Goal: Task Accomplishment & Management: Complete application form

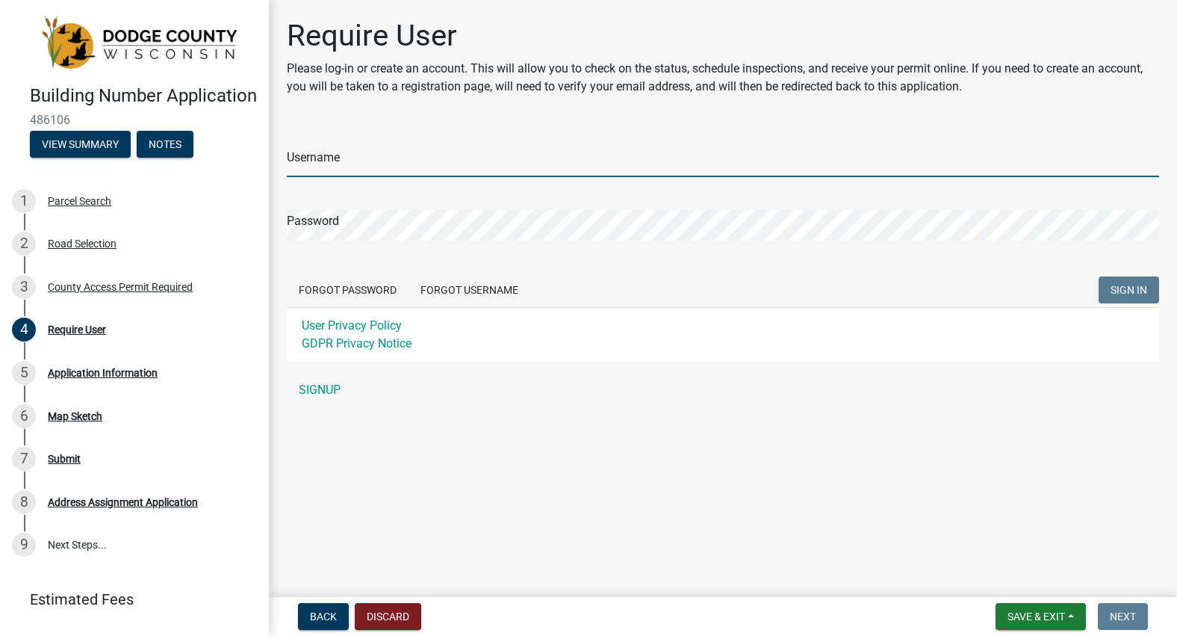
click at [369, 155] on input "Username" at bounding box center [723, 161] width 873 height 31
type input "kory@krieserinc.com"
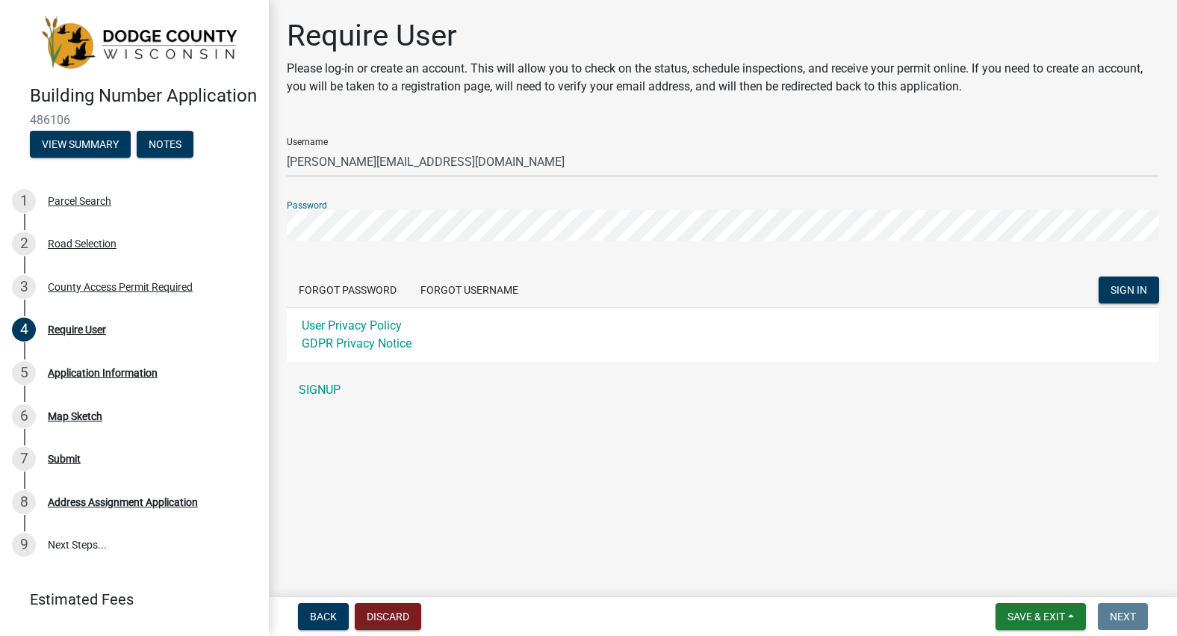
click at [1099, 276] on button "SIGN IN" at bounding box center [1129, 289] width 61 height 27
click at [327, 385] on link "SIGNUP" at bounding box center [723, 390] width 873 height 30
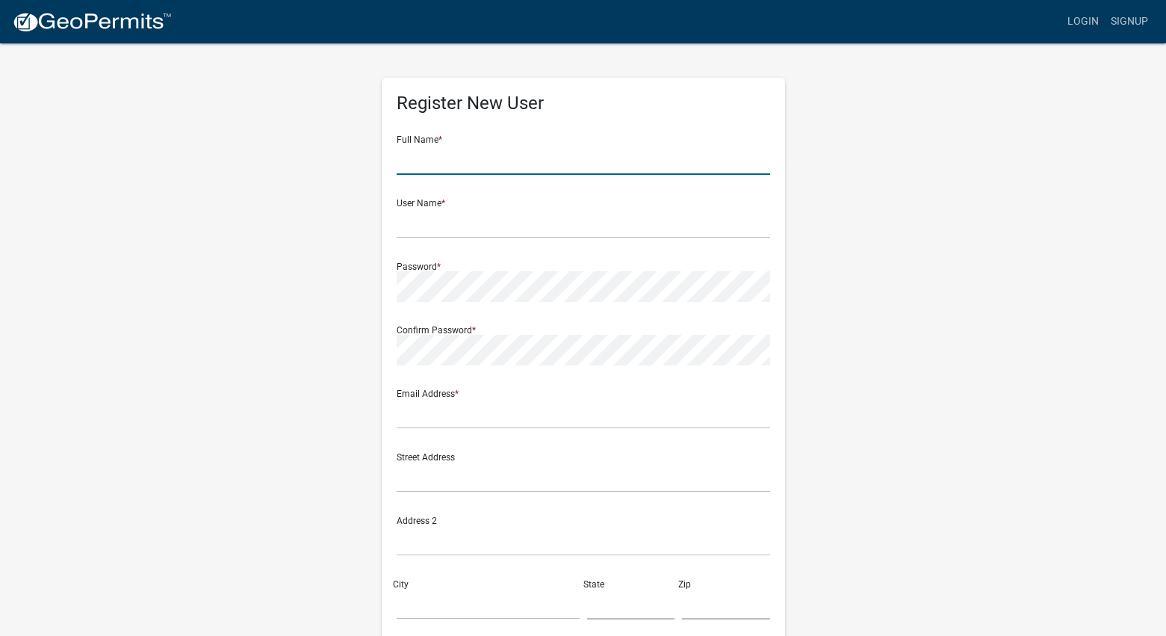
click at [436, 165] on input "text" at bounding box center [584, 159] width 374 height 31
type input "Kory Krieser"
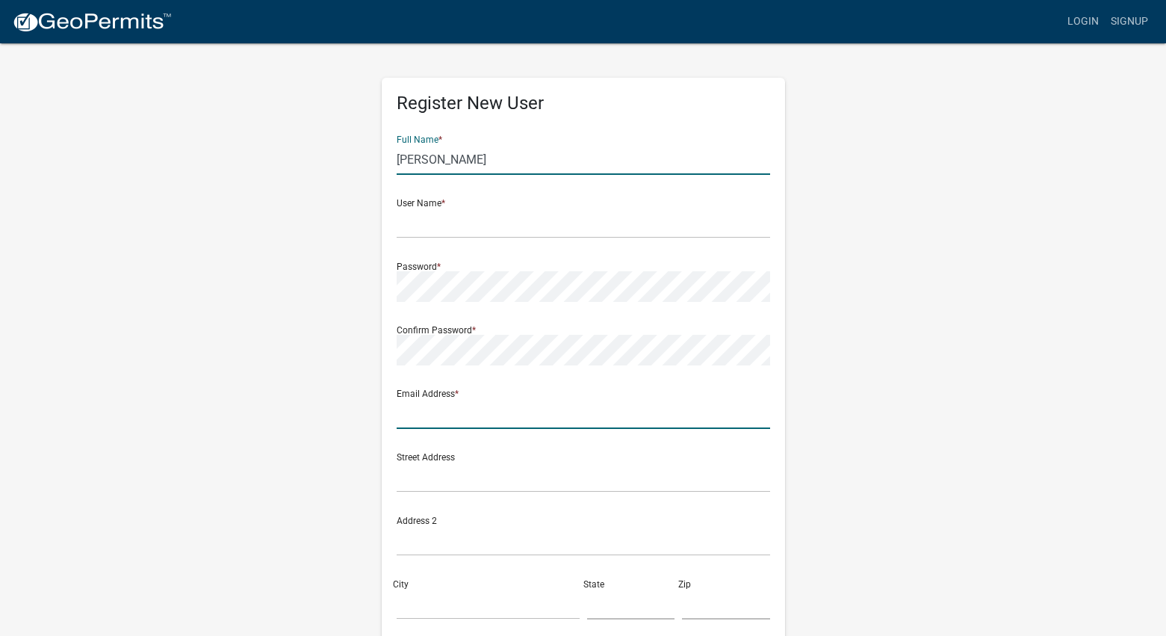
type input "kory@krieserinc.com"
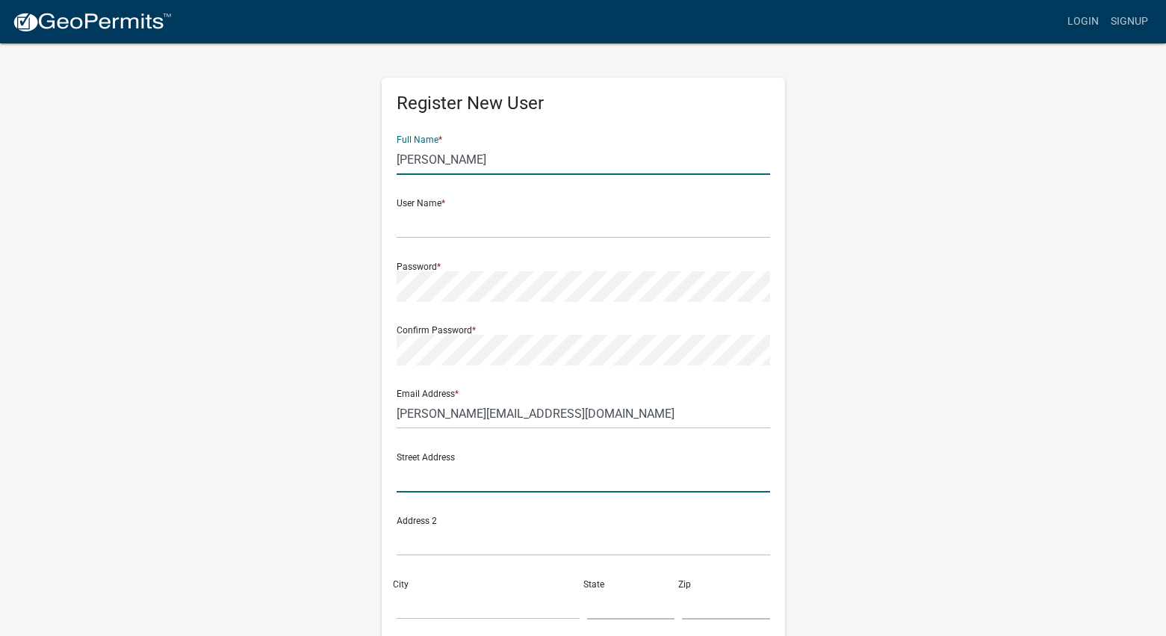
type input "77 Breckenridge St."
type input "Mayville"
type input "WI"
type input "53050"
type input "4145885510"
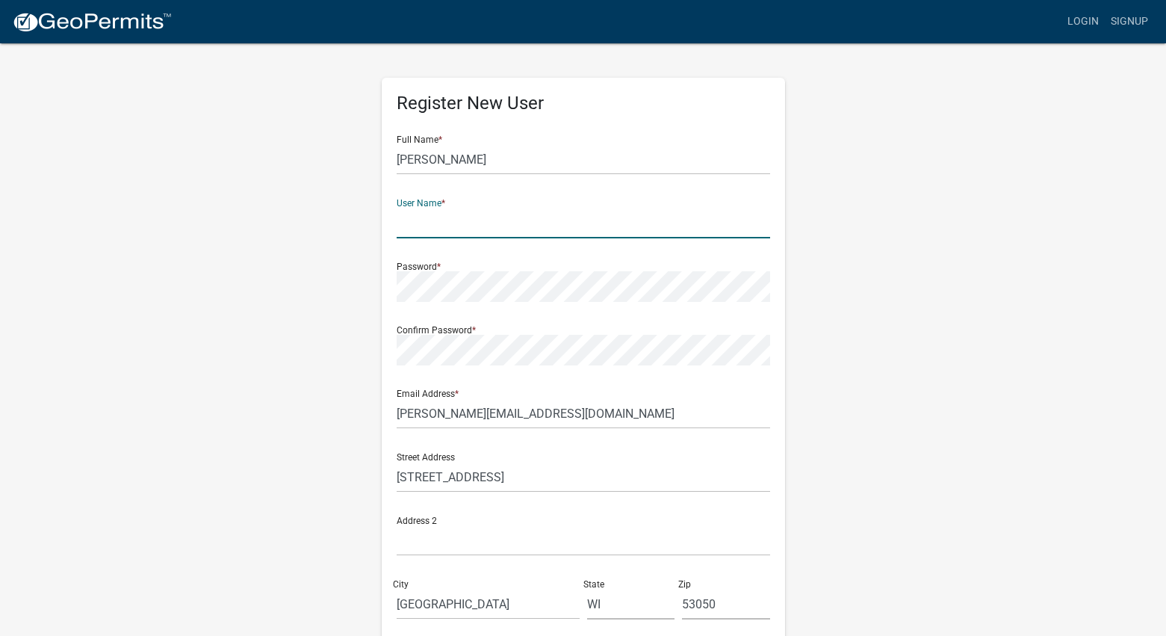
click at [463, 211] on input "text" at bounding box center [584, 223] width 374 height 31
type input "korykrieser"
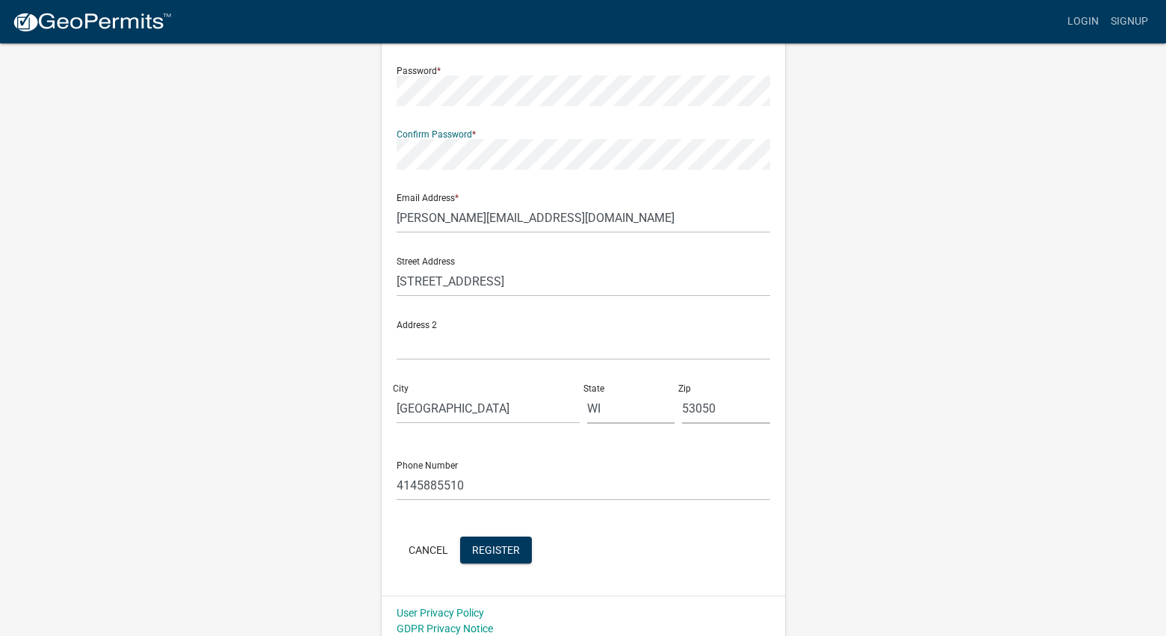
scroll to position [205, 0]
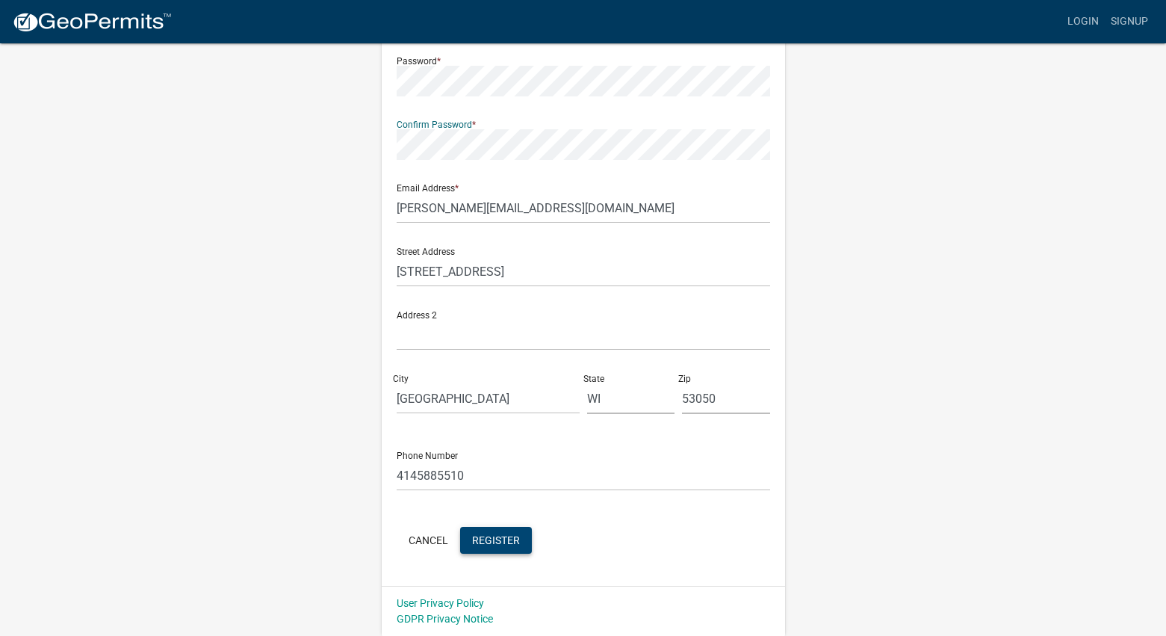
click at [509, 542] on span "Register" at bounding box center [496, 539] width 48 height 12
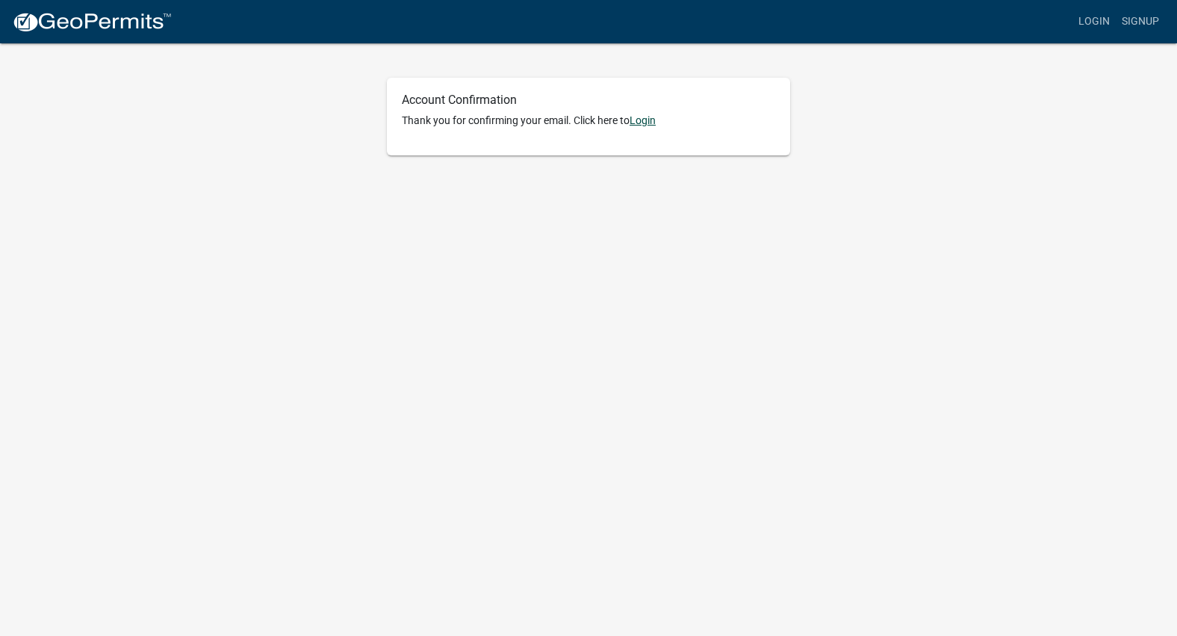
click at [637, 120] on link "Login" at bounding box center [643, 120] width 26 height 12
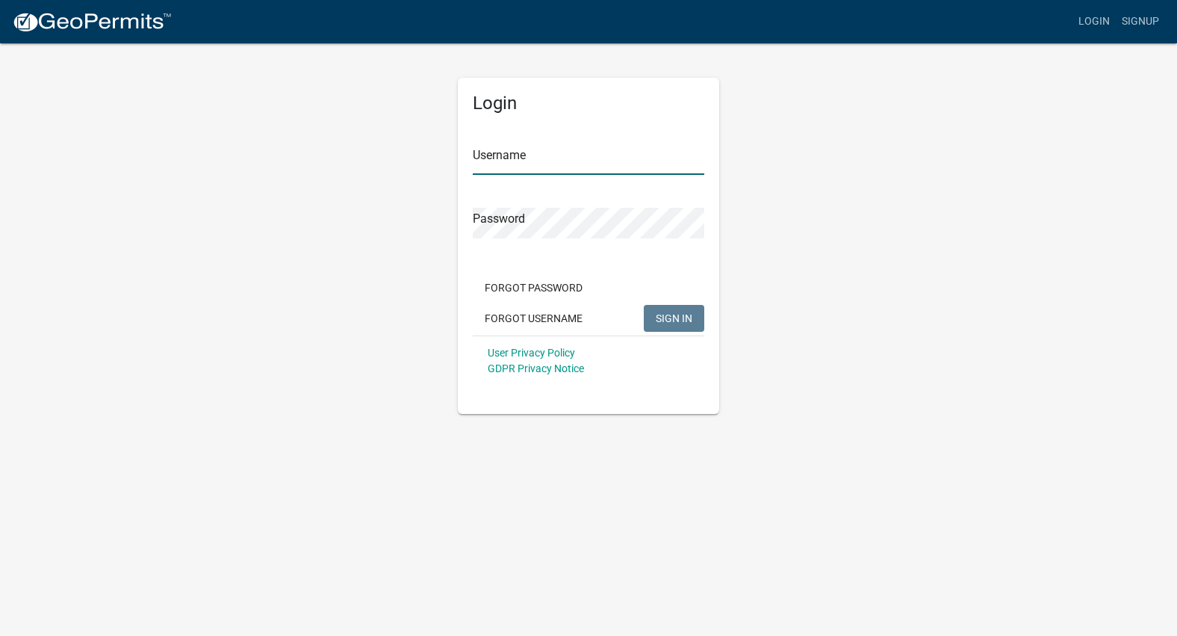
click at [597, 159] on input "Username" at bounding box center [589, 159] width 232 height 31
type input "korykrieser"
click at [644, 305] on button "SIGN IN" at bounding box center [674, 318] width 61 height 27
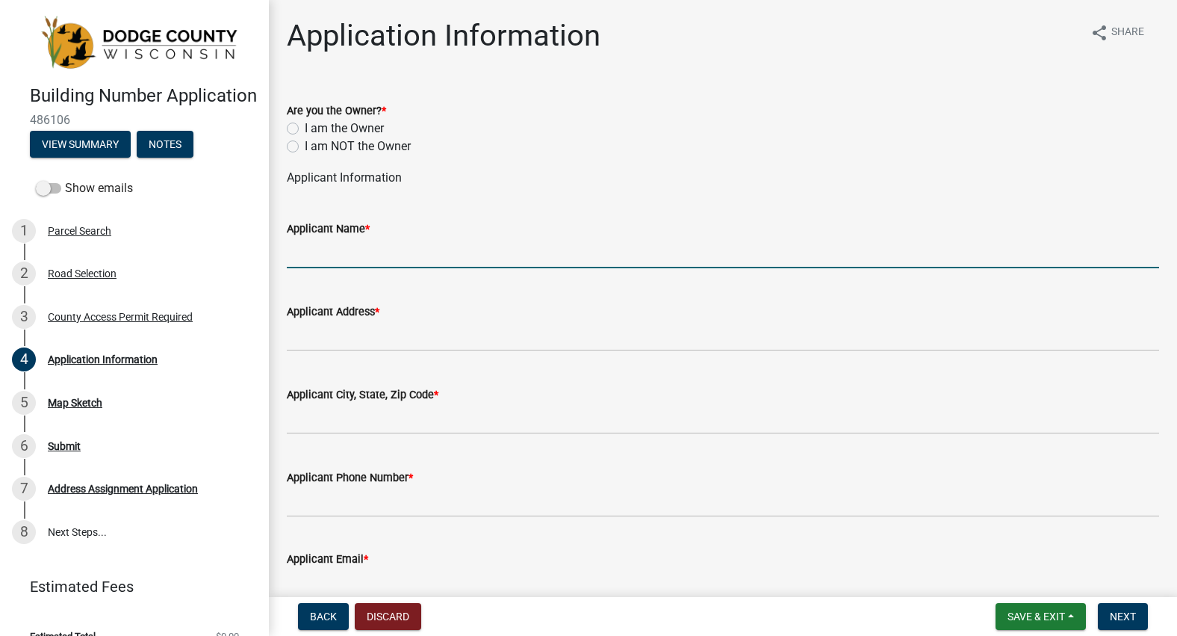
click at [466, 258] on input "Applicant Name *" at bounding box center [723, 253] width 873 height 31
type input "Kory Krieser"
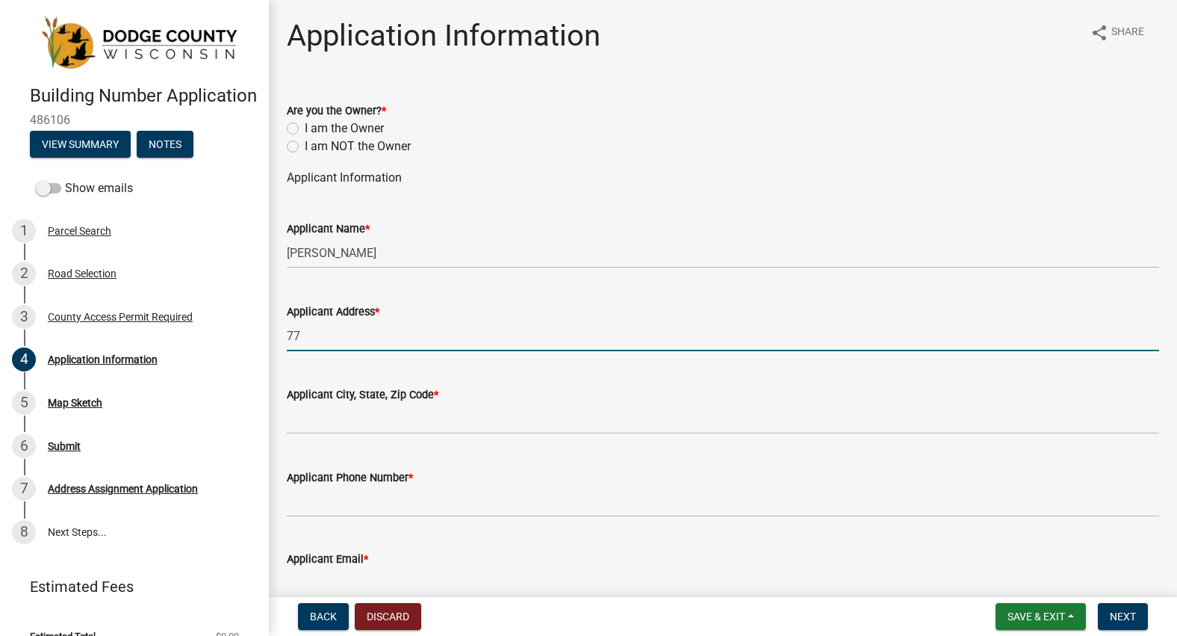
type input "77 Breckenridge St."
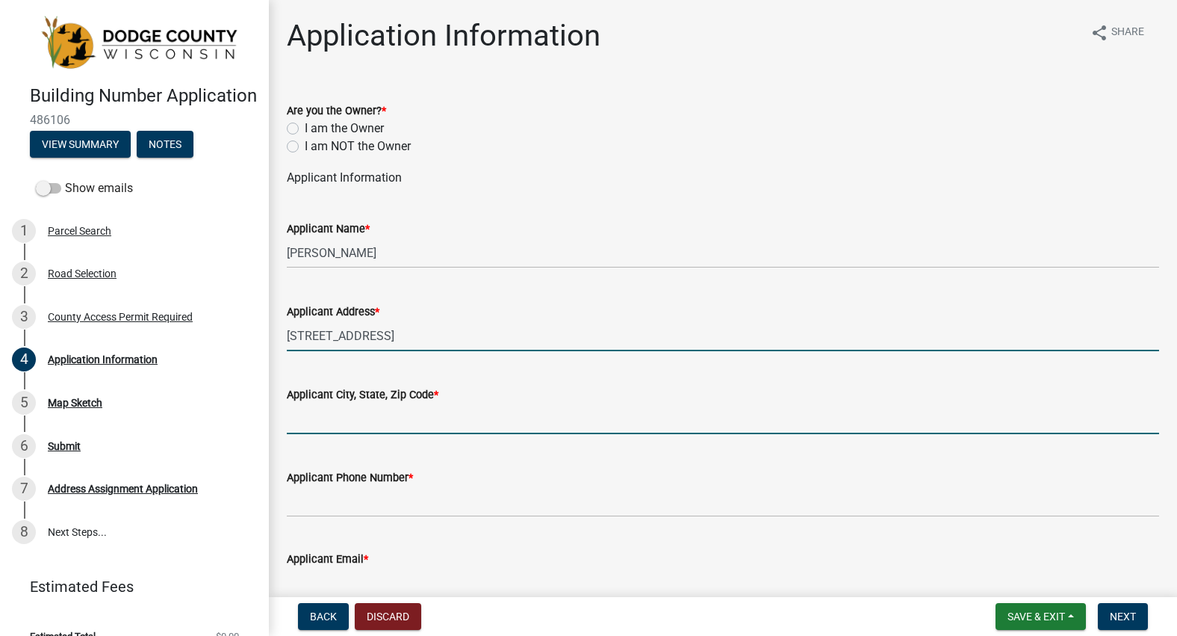
type input "Mayville"
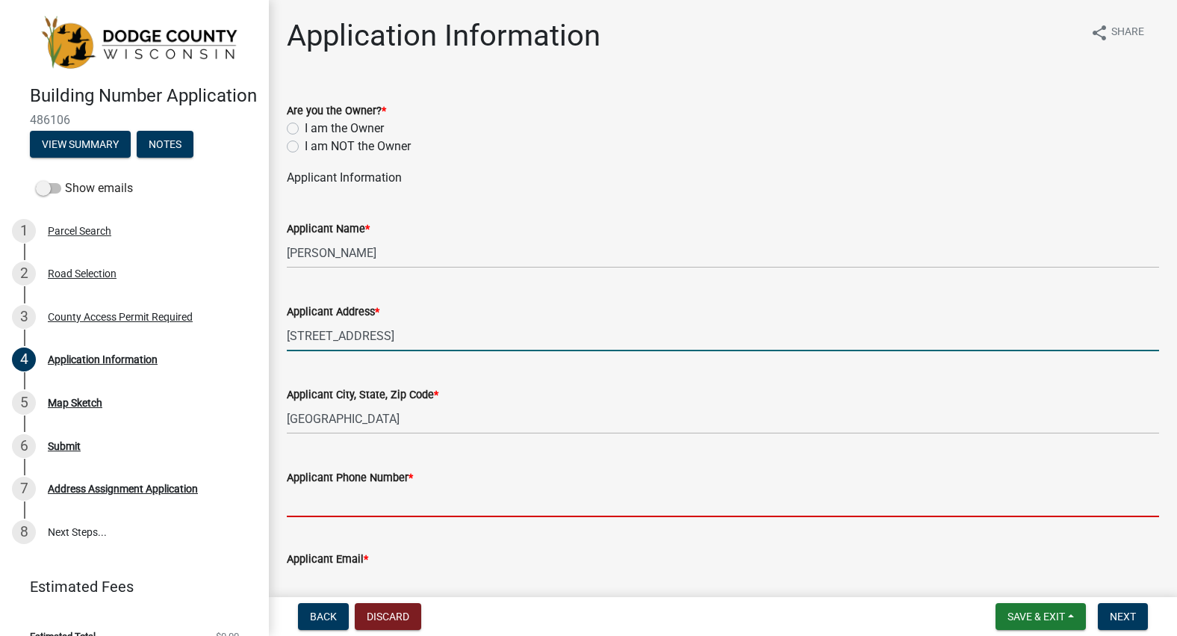
type input "4145885510"
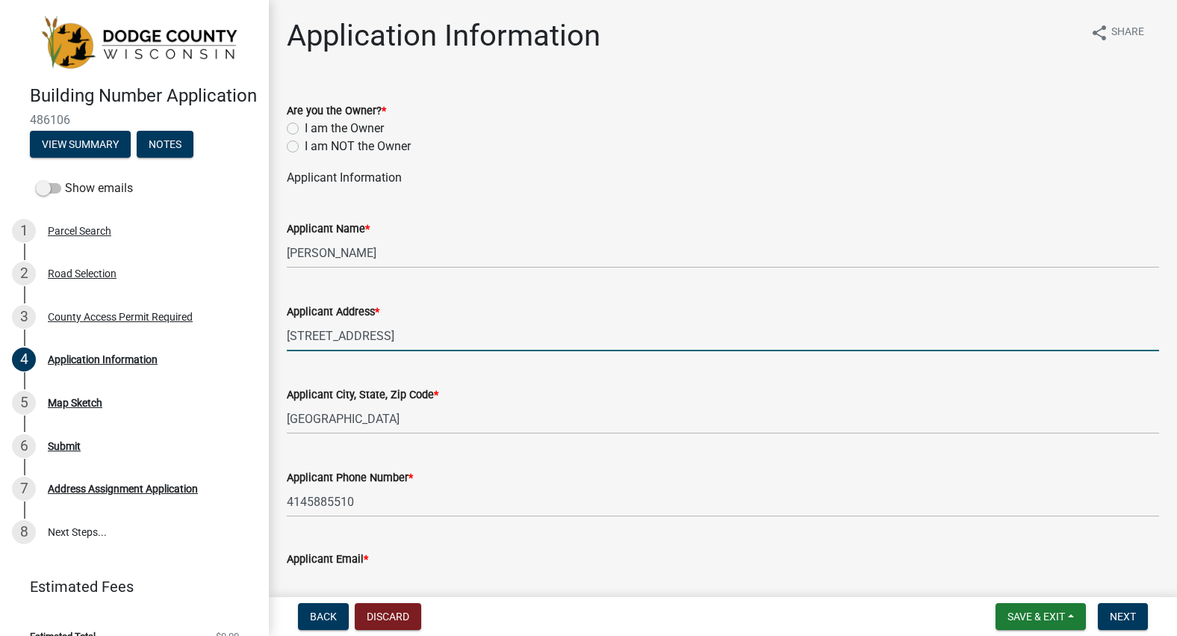
type input "kory@krieserinc.com"
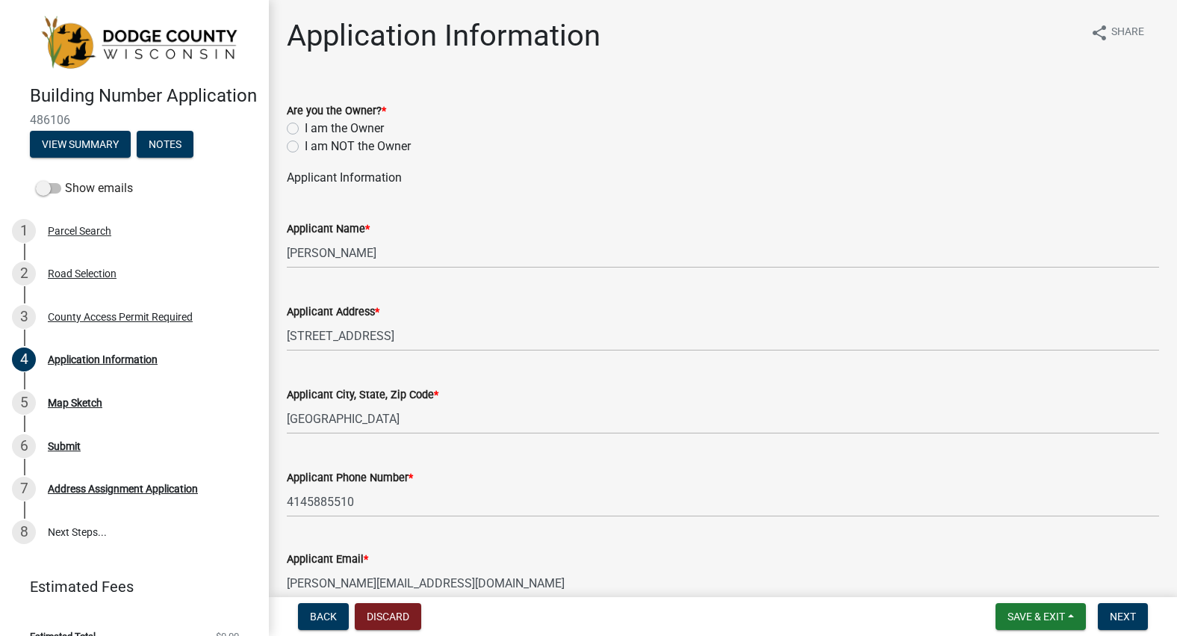
click at [305, 147] on label "I am NOT the Owner" at bounding box center [358, 146] width 106 height 18
click at [305, 147] on input "I am NOT the Owner" at bounding box center [310, 142] width 10 height 10
radio input "true"
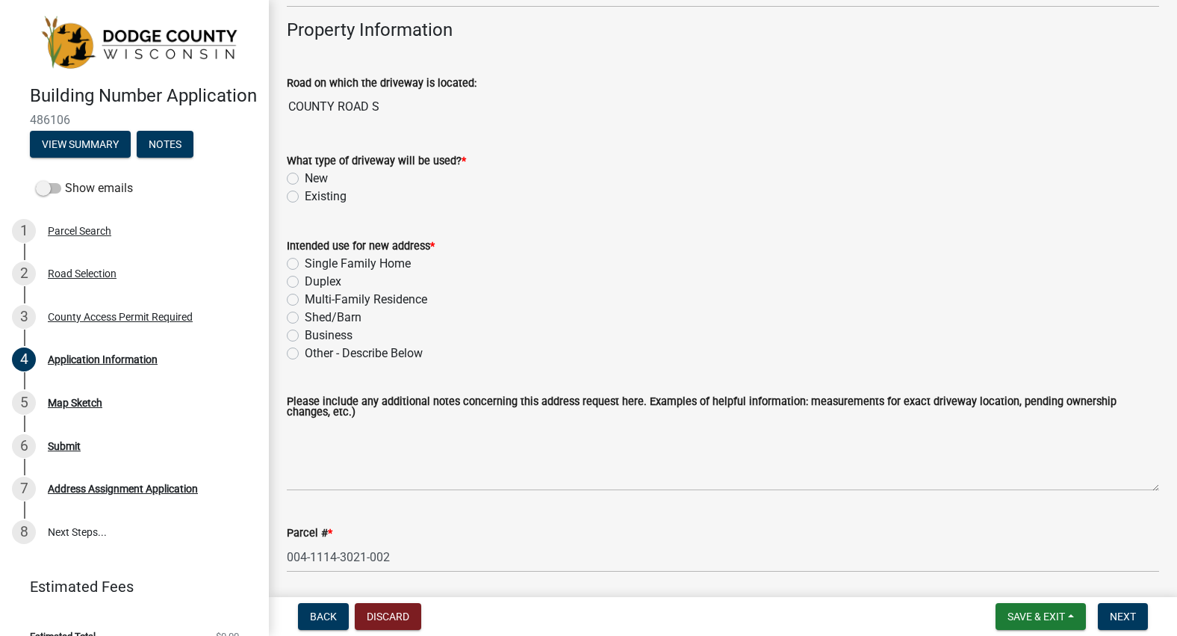
scroll to position [1195, 0]
click at [305, 197] on label "Existing" at bounding box center [326, 196] width 42 height 18
click at [305, 196] on input "Existing" at bounding box center [310, 192] width 10 height 10
radio input "true"
click at [305, 261] on label "Single Family Home" at bounding box center [358, 263] width 106 height 18
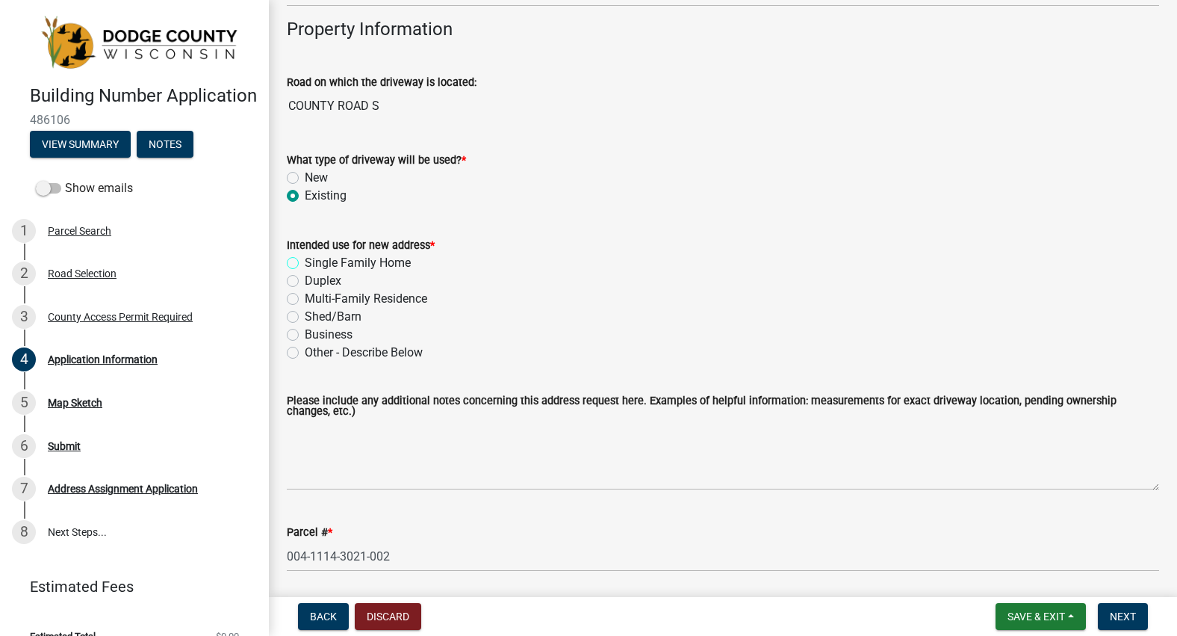
click at [305, 261] on input "Single Family Home" at bounding box center [310, 259] width 10 height 10
radio input "true"
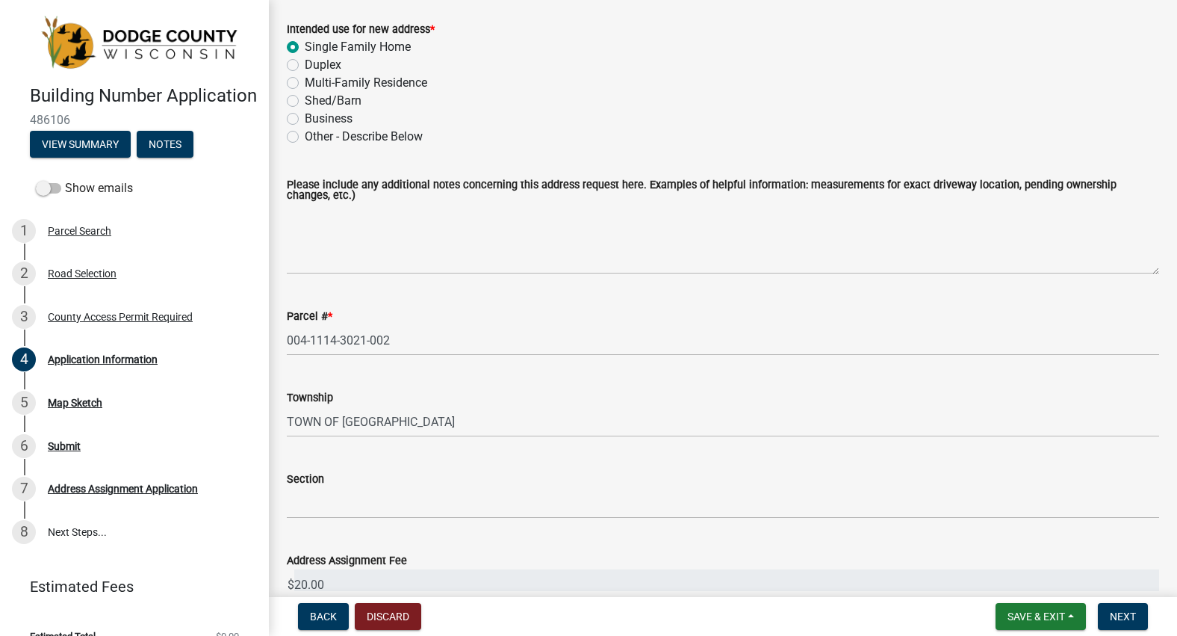
scroll to position [1419, 0]
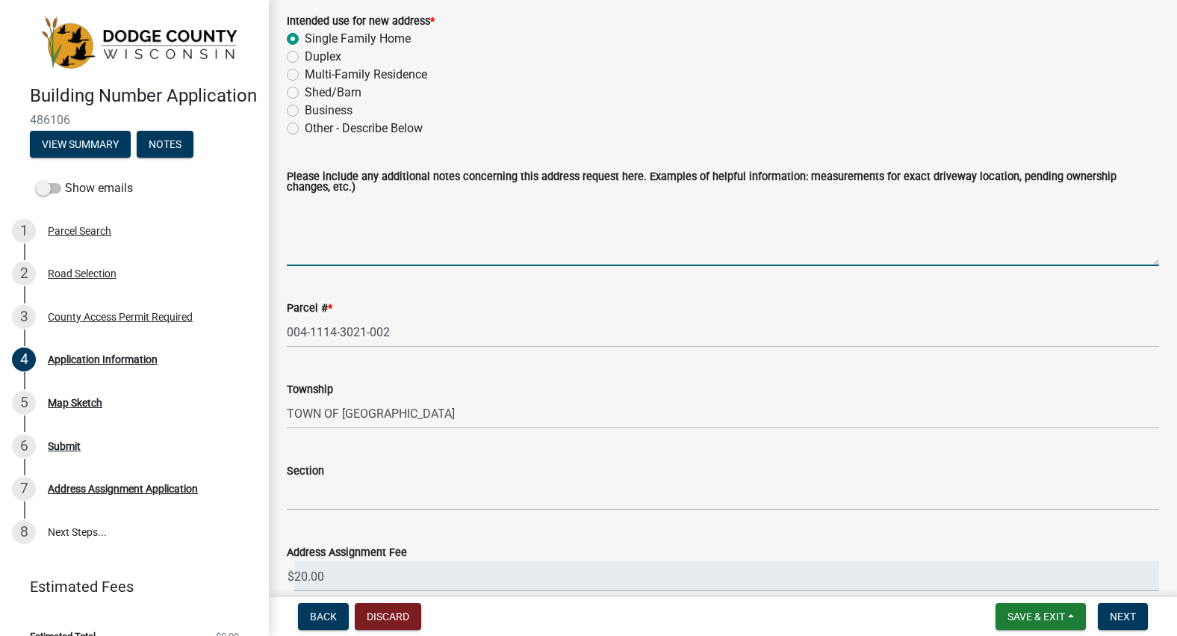
click at [430, 266] on textarea "Please include any additional notes concerning this address request here. Examp…" at bounding box center [723, 231] width 873 height 70
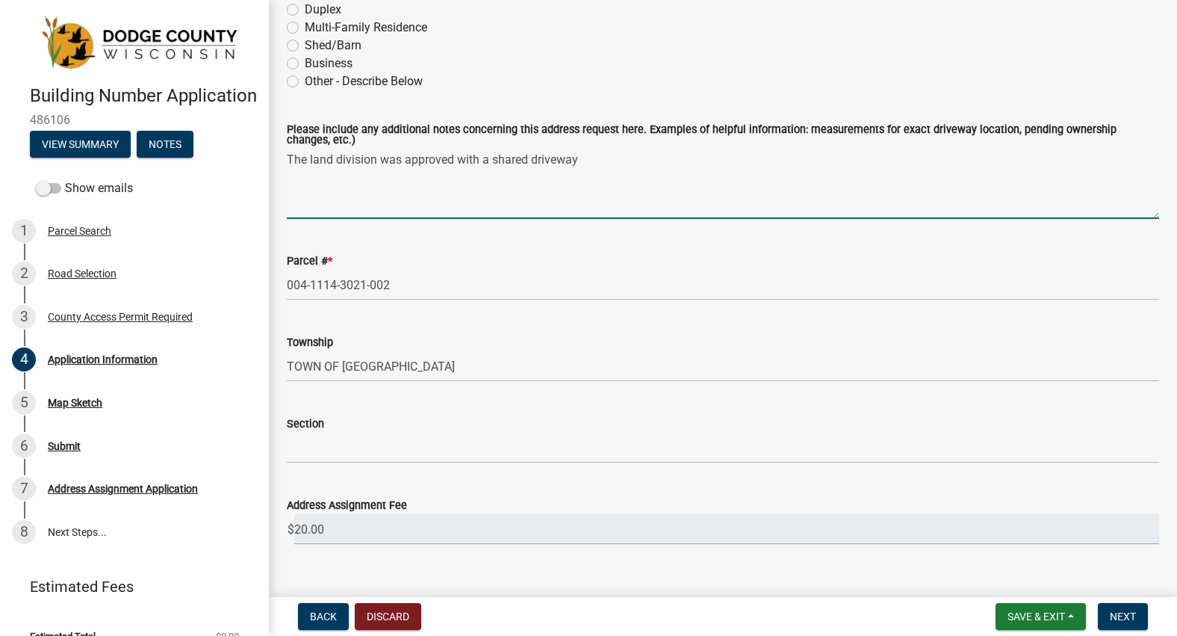
scroll to position [1493, 0]
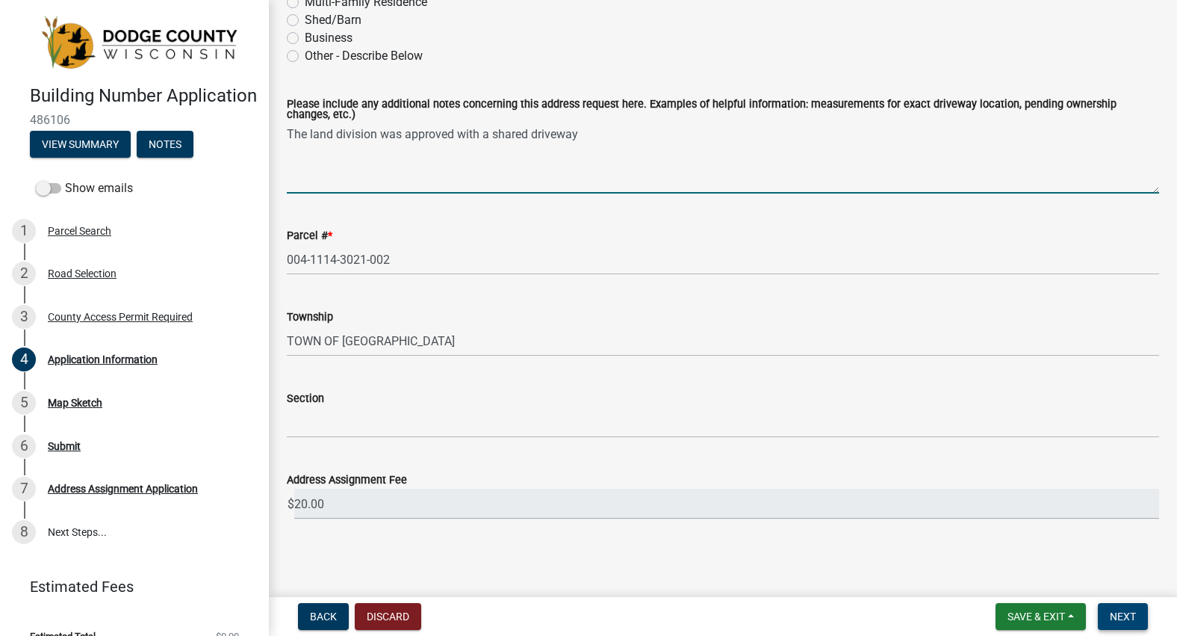
type textarea "The land division was approved with a shared driveway"
click at [1121, 615] on span "Next" at bounding box center [1123, 616] width 26 height 12
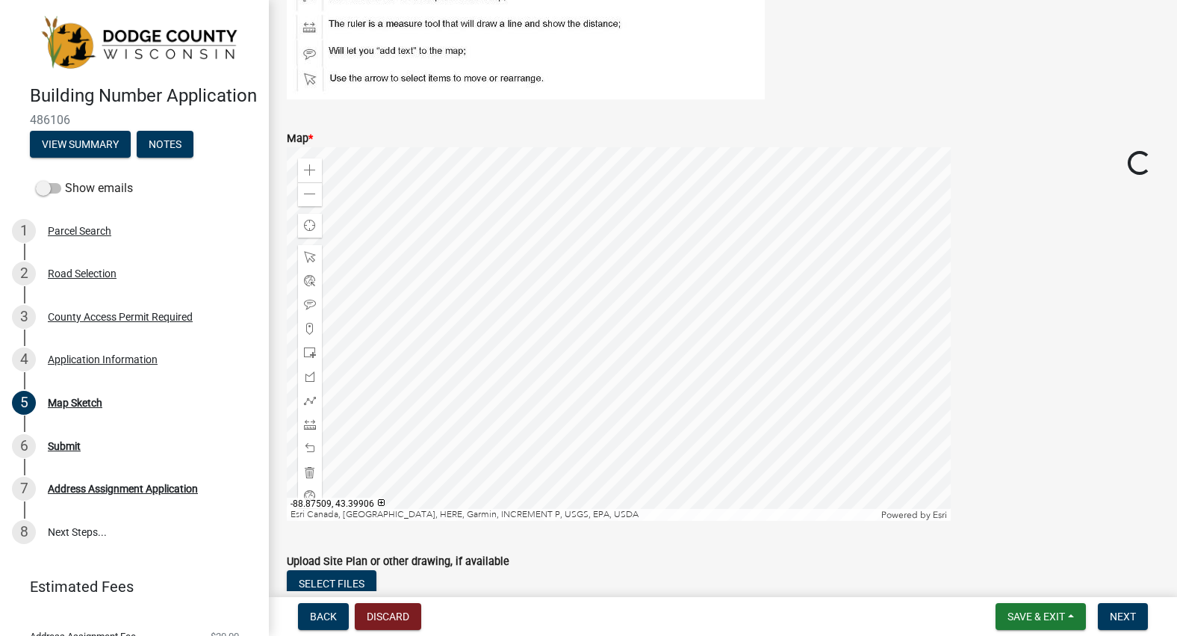
scroll to position [149, 0]
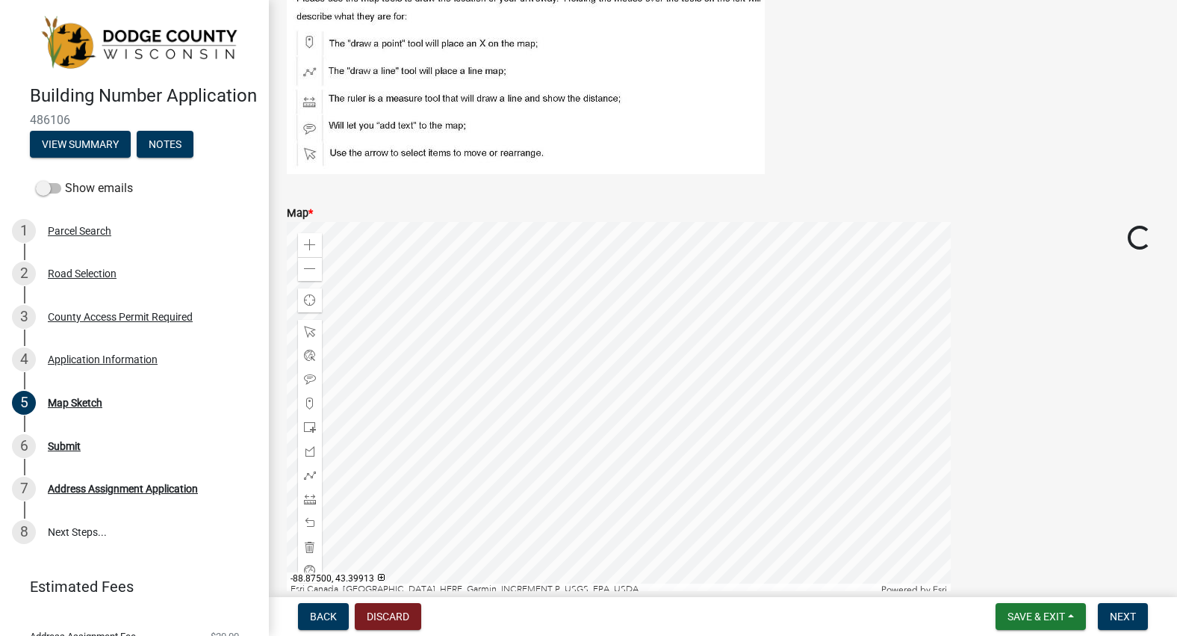
click at [493, 434] on div at bounding box center [619, 409] width 664 height 374
click at [492, 436] on div at bounding box center [619, 409] width 664 height 374
click at [524, 449] on div at bounding box center [619, 409] width 664 height 374
click at [315, 397] on span at bounding box center [310, 403] width 12 height 12
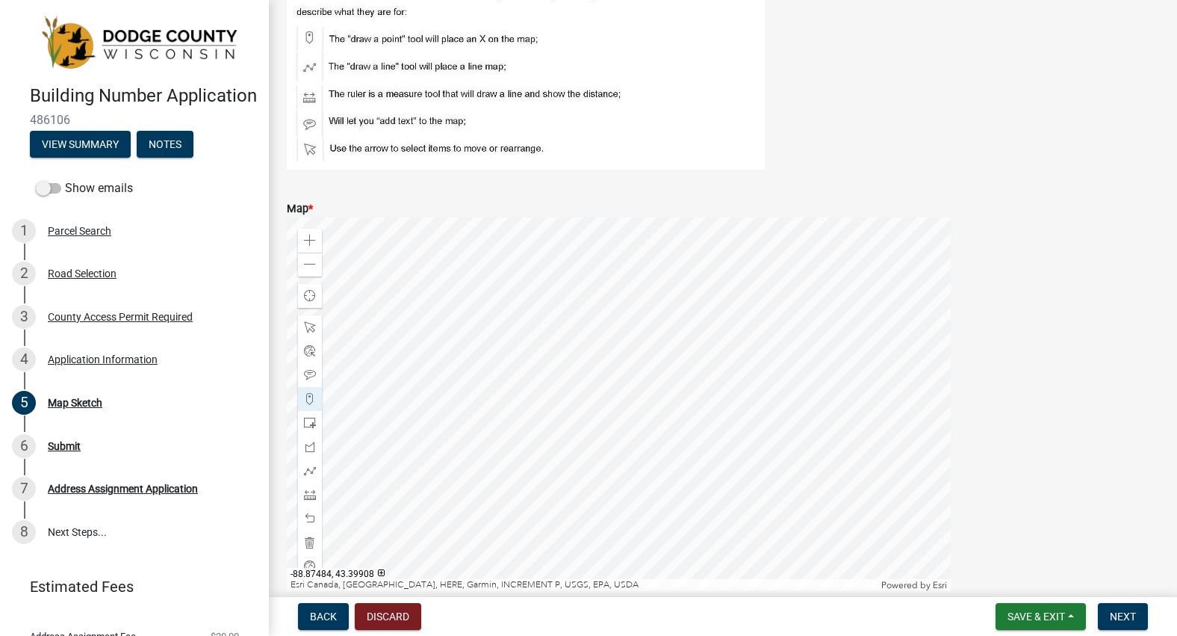
click at [521, 443] on div at bounding box center [619, 404] width 664 height 374
click at [539, 460] on div at bounding box center [619, 404] width 664 height 374
click at [1123, 613] on span "Next" at bounding box center [1123, 616] width 26 height 12
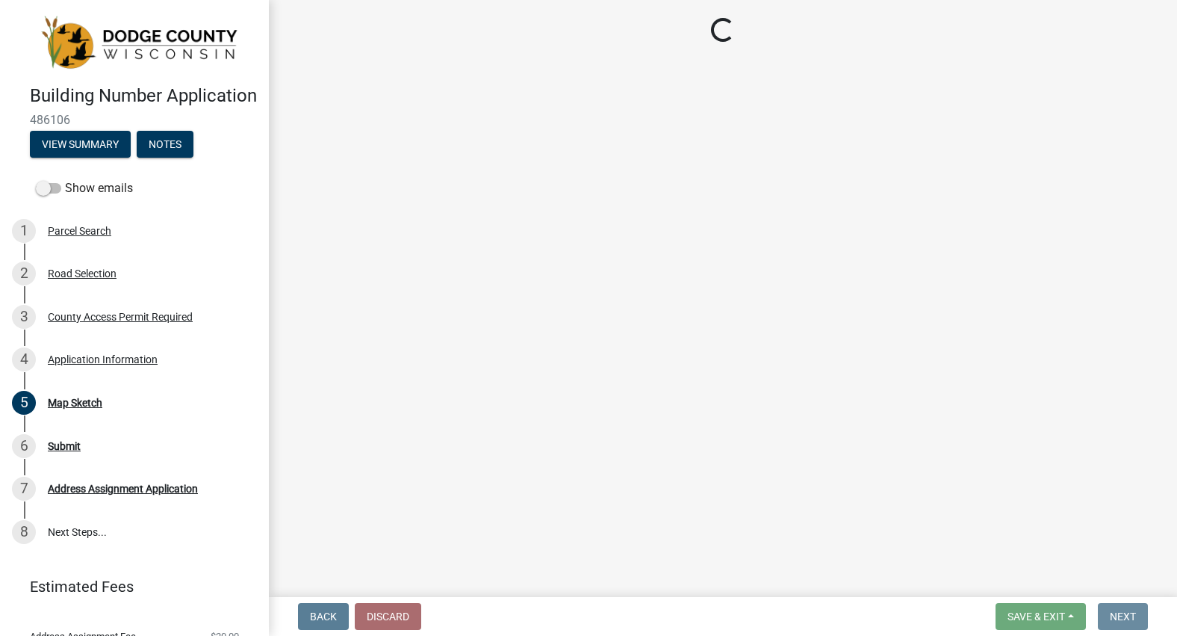
scroll to position [0, 0]
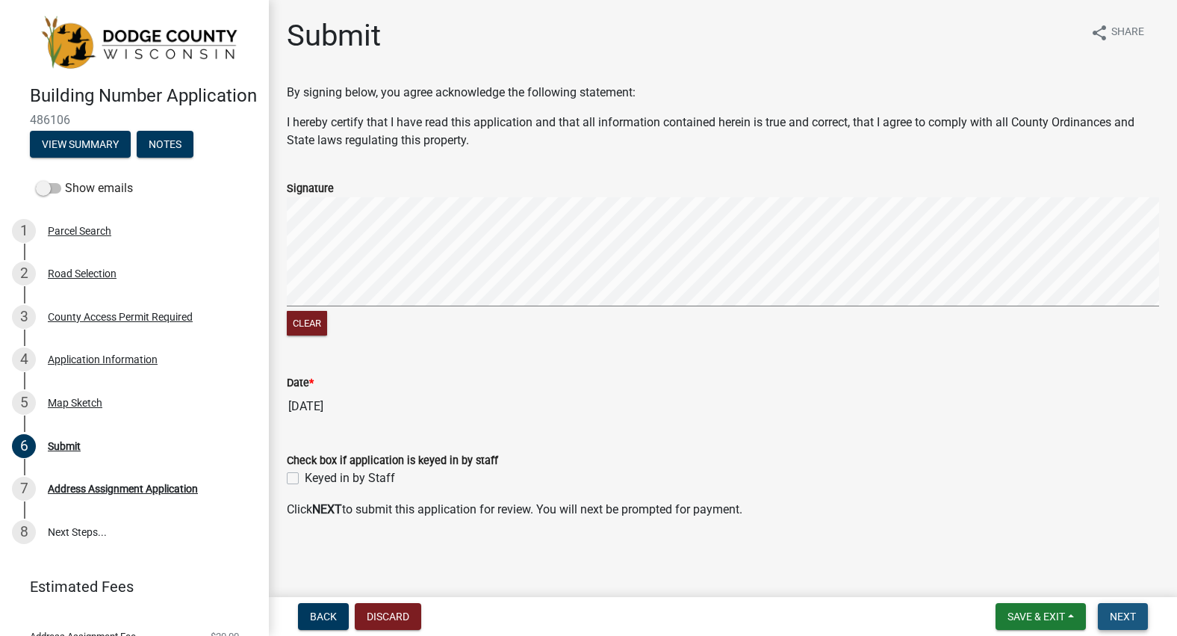
click at [1135, 615] on span "Next" at bounding box center [1123, 616] width 26 height 12
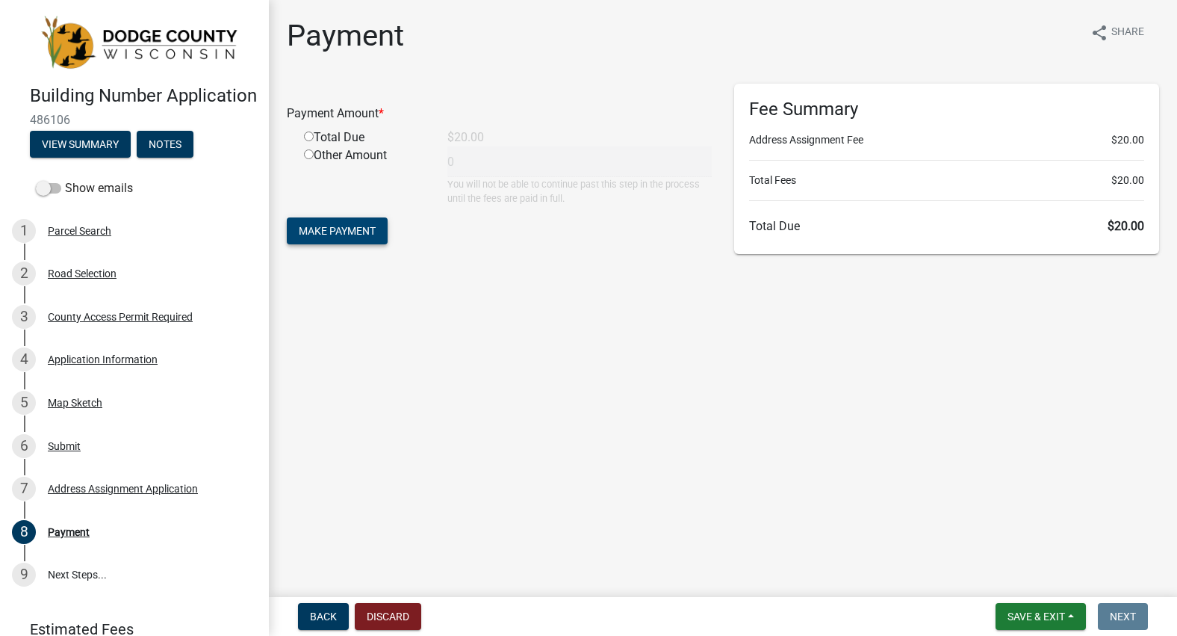
click at [348, 226] on span "Make Payment" at bounding box center [337, 231] width 77 height 12
click at [306, 155] on input "radio" at bounding box center [309, 154] width 10 height 10
radio input "true"
type input "20"
click at [323, 232] on span "Make Payment" at bounding box center [337, 231] width 77 height 12
